Goal: Information Seeking & Learning: Understand process/instructions

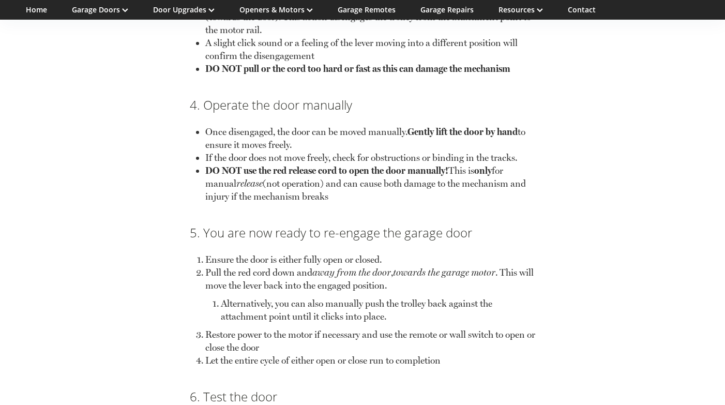
scroll to position [1099, 0]
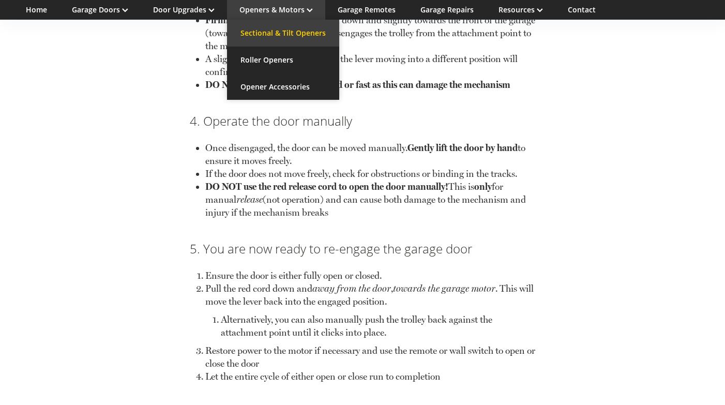
click at [292, 33] on link "Sectional & Tilt Openers" at bounding box center [283, 33] width 112 height 27
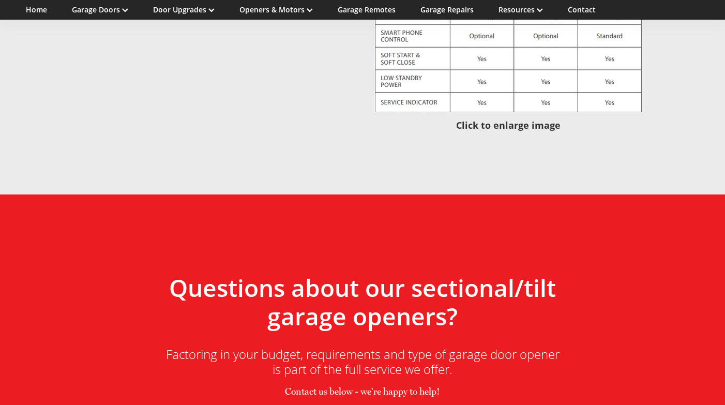
scroll to position [2553, 0]
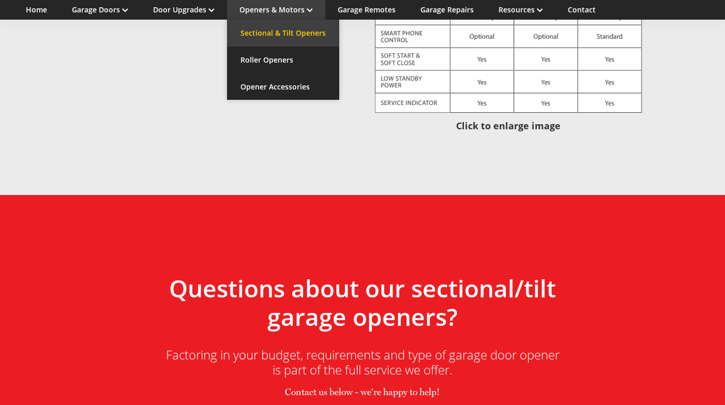
click at [292, 32] on link "Sectional & Tilt Openers" at bounding box center [283, 33] width 112 height 27
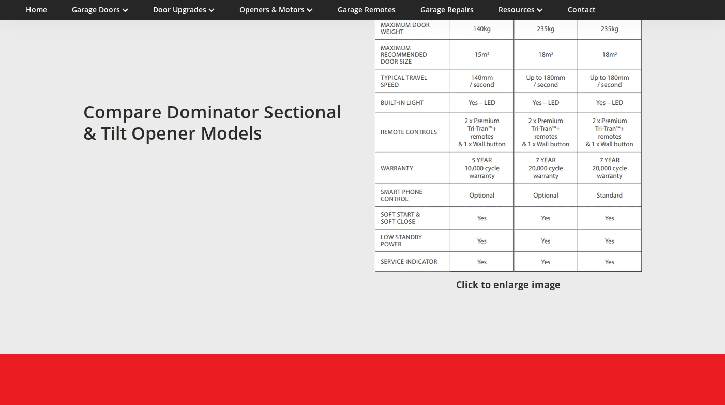
scroll to position [2383, 0]
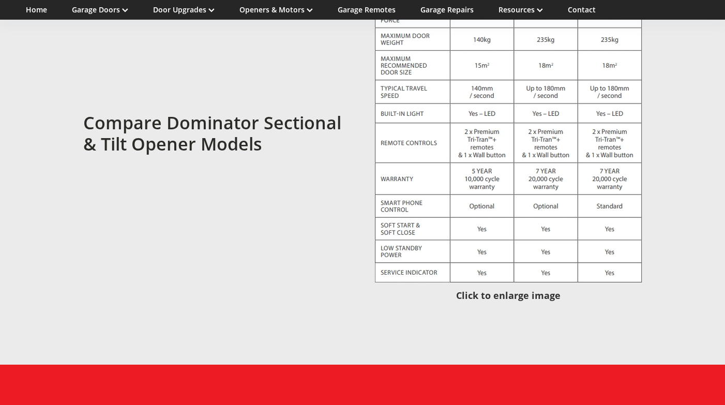
click at [501, 289] on span "Click to enlarge image" at bounding box center [508, 295] width 104 height 12
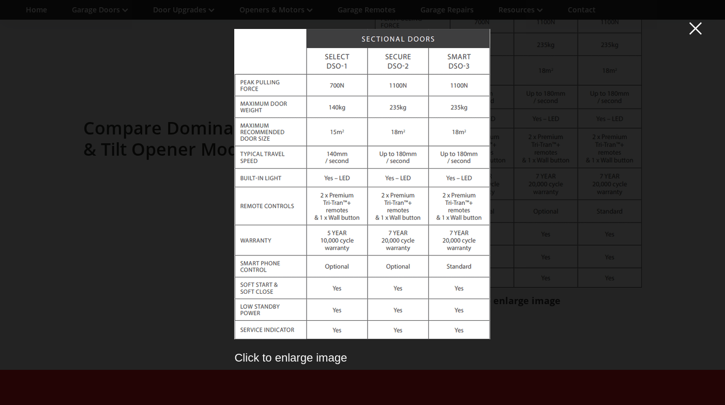
scroll to position [2419, 0]
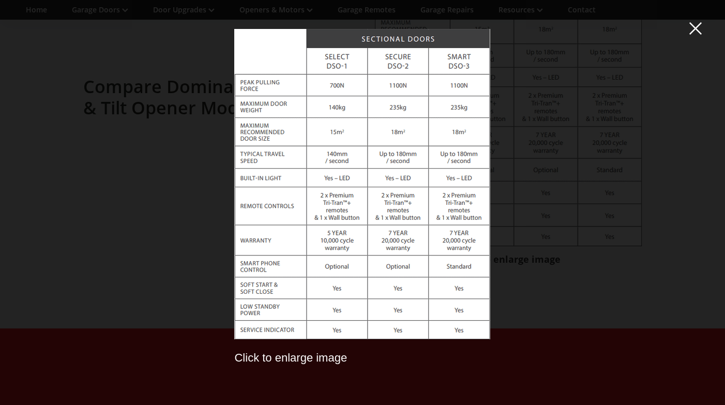
click at [697, 31] on span at bounding box center [695, 28] width 12 height 13
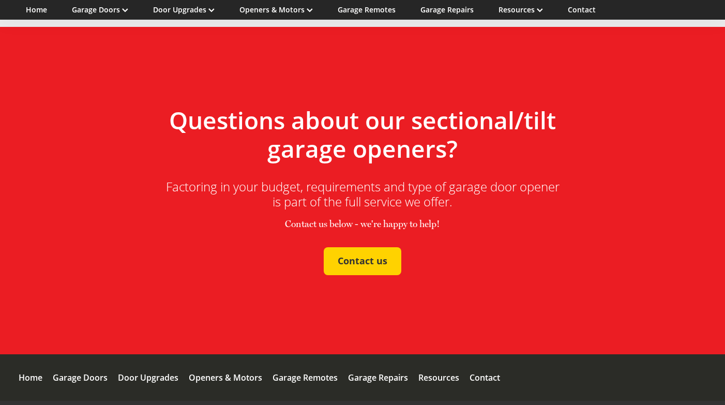
scroll to position [2734, 0]
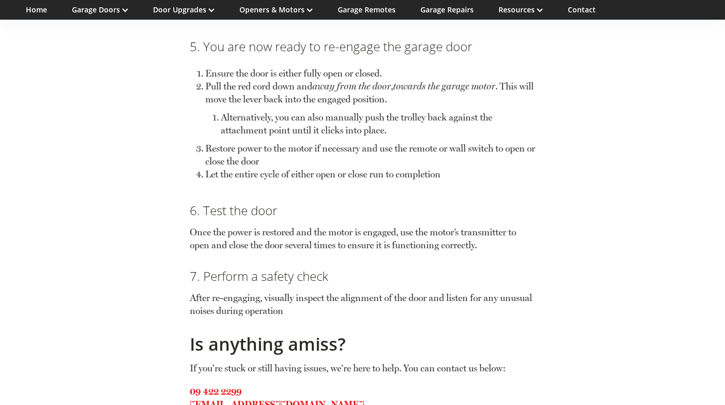
scroll to position [1139, 0]
